Goal: Check status: Check status

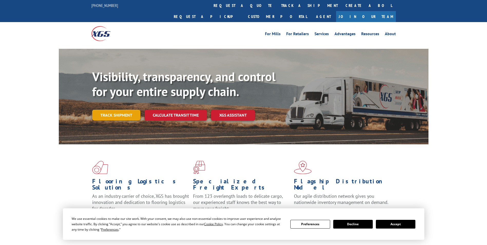
click at [122, 110] on link "Track shipment" at bounding box center [116, 115] width 48 height 11
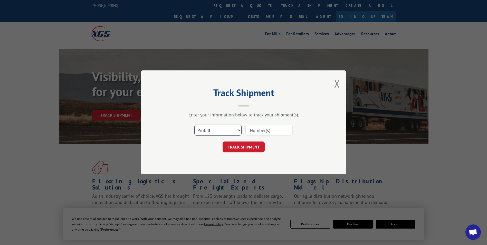
click at [239, 130] on select "Select category... Probill BOL PO" at bounding box center [217, 130] width 47 height 11
click at [239, 131] on select "Select category... Probill BOL PO" at bounding box center [217, 130] width 47 height 11
click at [267, 131] on input at bounding box center [268, 130] width 47 height 11
click at [236, 130] on select "Select category... Probill BOL PO" at bounding box center [217, 130] width 47 height 11
select select "po"
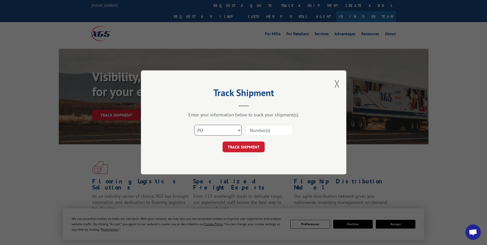
click at [194, 125] on select "Select category... Probill BOL PO" at bounding box center [217, 130] width 47 height 11
click at [271, 126] on input at bounding box center [268, 130] width 47 height 11
click at [269, 129] on input at bounding box center [268, 130] width 47 height 11
type input "31652185"
click button "TRACK SHIPMENT" at bounding box center [244, 147] width 42 height 11
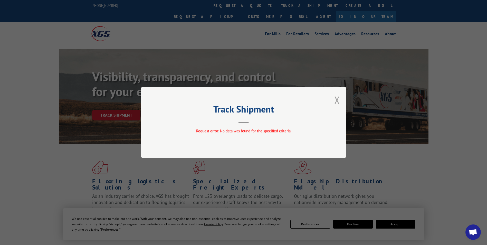
click at [339, 101] on button "Close modal" at bounding box center [337, 100] width 6 height 14
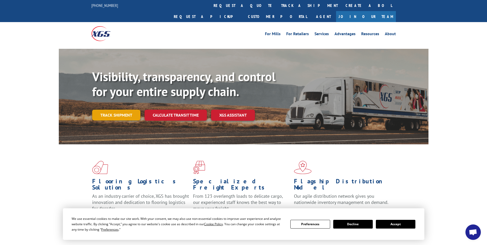
click at [119, 110] on link "Track shipment" at bounding box center [116, 115] width 48 height 11
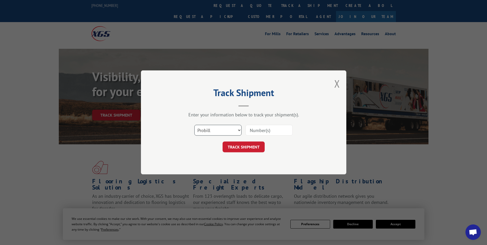
click at [239, 130] on select "Select category... Probill BOL PO" at bounding box center [217, 130] width 47 height 11
click at [194, 125] on select "Select category... Probill BOL PO" at bounding box center [217, 130] width 47 height 11
click at [238, 128] on select "Select category... Probill BOL PO" at bounding box center [217, 130] width 47 height 11
select select "probill"
click at [194, 125] on select "Select category... Probill BOL PO" at bounding box center [217, 130] width 47 height 11
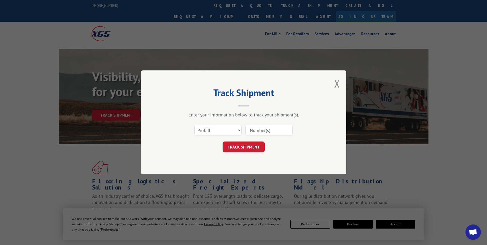
click at [263, 129] on input at bounding box center [268, 130] width 47 height 11
type input "31652185"
click at [256, 149] on button "TRACK SHIPMENT" at bounding box center [244, 147] width 42 height 11
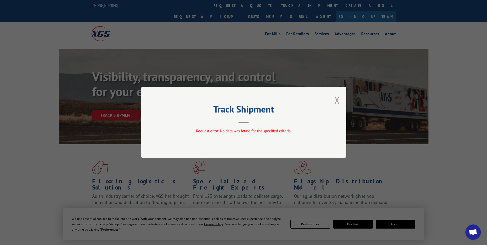
click at [337, 99] on button "Close modal" at bounding box center [337, 100] width 6 height 14
